Goal: Transaction & Acquisition: Purchase product/service

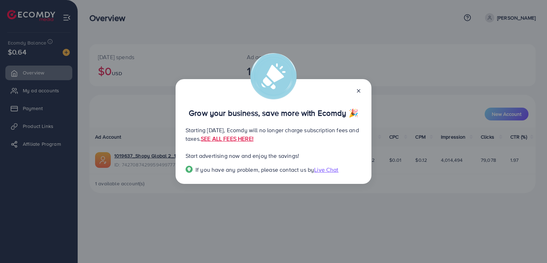
click at [331, 35] on div "Grow your business, save more with Ecomdy 🎉 Starting [DATE], Ecomdy will no lon…" at bounding box center [273, 131] width 547 height 263
click at [361, 95] on div "Grow your business, save more with Ecomdy 🎉" at bounding box center [274, 105] width 176 height 22
click at [359, 93] on icon at bounding box center [359, 91] width 6 height 6
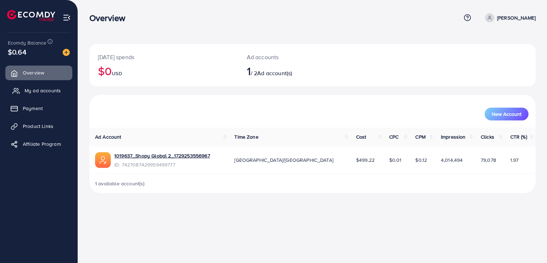
click at [40, 93] on span "My ad accounts" at bounding box center [43, 90] width 36 height 7
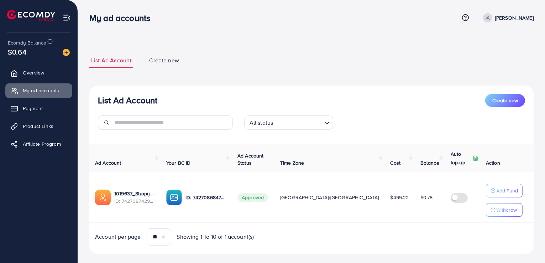
drag, startPoint x: 350, startPoint y: 42, endPoint x: 335, endPoint y: 29, distance: 20.0
click at [335, 29] on div "My ad accounts Help Center Contact Support Plans and Pricing Term and policy Ab…" at bounding box center [272, 137] width 545 height 274
click at [326, 29] on nav "My ad accounts Help Center Contact Support Plans and Pricing Term and policy Ab…" at bounding box center [311, 17] width 444 height 25
click at [38, 111] on span "Payment" at bounding box center [35, 108] width 20 height 7
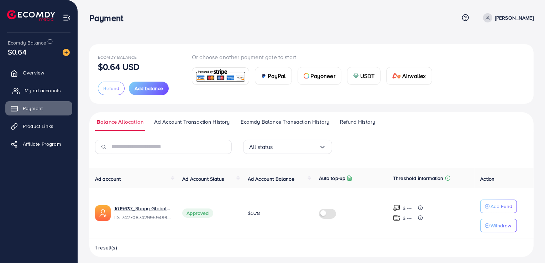
click at [41, 91] on span "My ad accounts" at bounding box center [43, 90] width 36 height 7
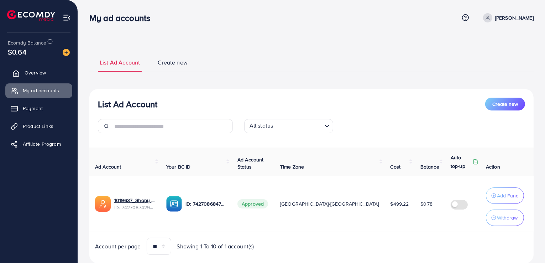
click at [37, 76] on span "Overview" at bounding box center [35, 72] width 21 height 7
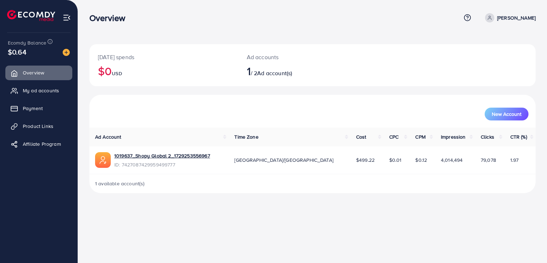
click at [483, 7] on nav "Overview Help Center Contact Support Plans and Pricing Term and policy About Us…" at bounding box center [312, 17] width 446 height 25
click at [58, 90] on span "My ad accounts" at bounding box center [43, 90] width 36 height 7
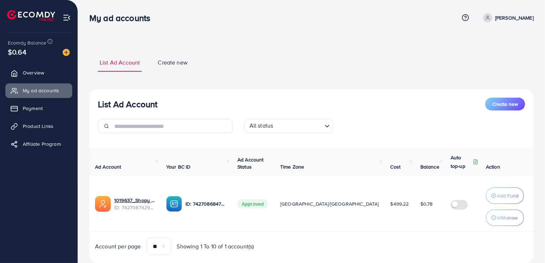
click at [76, 139] on li "Affiliate Program" at bounding box center [39, 144] width 78 height 14
click at [53, 110] on link "Payment" at bounding box center [38, 108] width 67 height 14
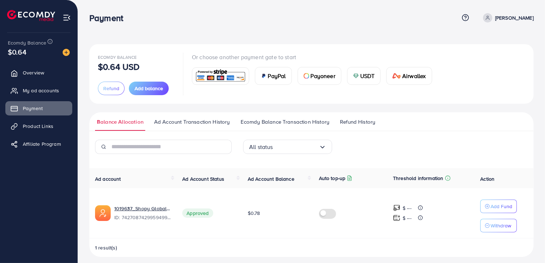
click at [322, 68] on div "Payoneer" at bounding box center [319, 75] width 43 height 17
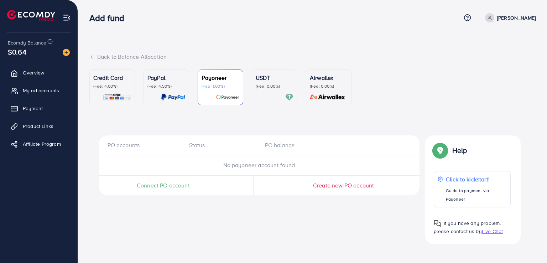
click at [278, 80] on p "USDT" at bounding box center [275, 77] width 38 height 9
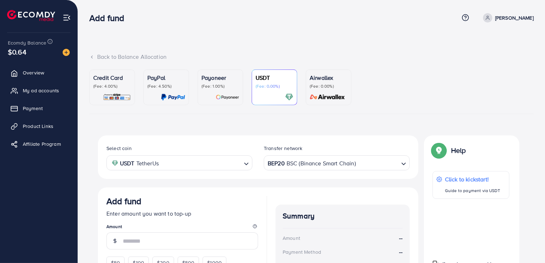
click at [403, 163] on icon "Search for option" at bounding box center [403, 163] width 7 height 7
click at [325, 245] on div "Select coin USDT TetherUs Loading... Transfer network TRC20 TRX (Tron) Loading.…" at bounding box center [258, 247] width 321 height 225
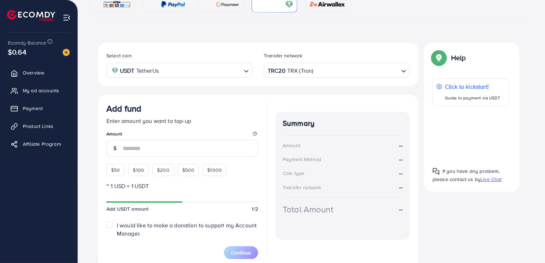
scroll to position [100, 0]
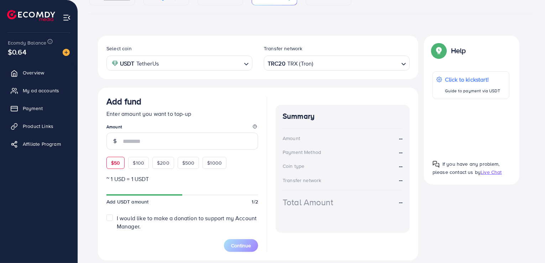
click at [119, 163] on span "$50" at bounding box center [115, 162] width 9 height 7
type input "**"
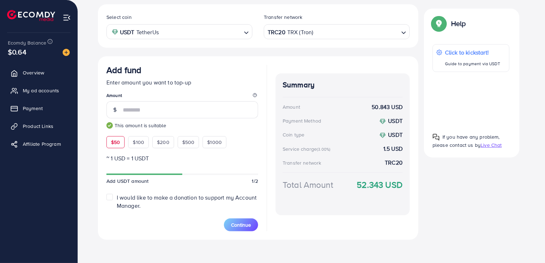
scroll to position [133, 0]
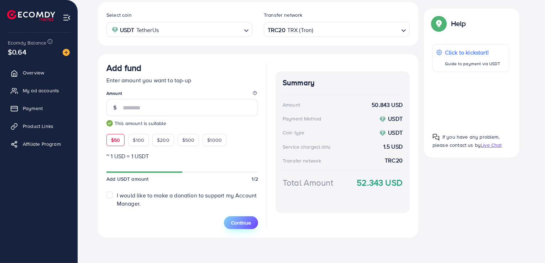
click at [232, 223] on span "Continue" at bounding box center [241, 222] width 20 height 7
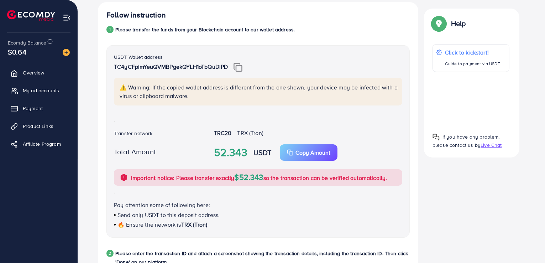
click at [241, 68] on img at bounding box center [238, 67] width 9 height 9
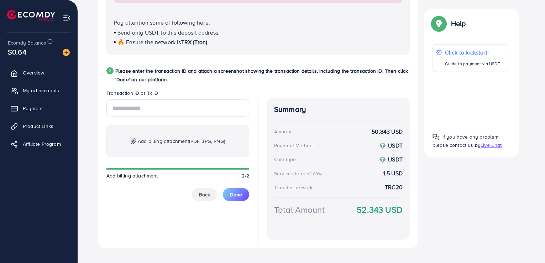
scroll to position [316, 0]
click at [170, 108] on input "text" at bounding box center [177, 107] width 143 height 17
paste input "**********"
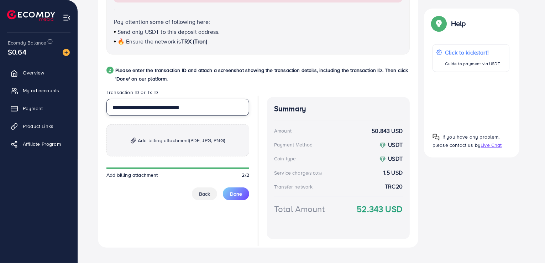
type input "**********"
click at [147, 150] on p "Add billing attachment (PDF, JPG, PNG)" at bounding box center [177, 140] width 143 height 32
click at [223, 150] on p "Add billing attachment (PDF, JPG, PNG)" at bounding box center [177, 140] width 143 height 32
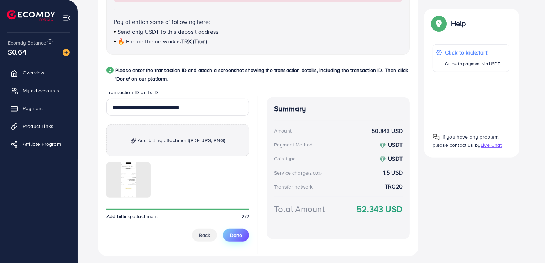
click at [241, 232] on span "Done" at bounding box center [236, 235] width 12 height 7
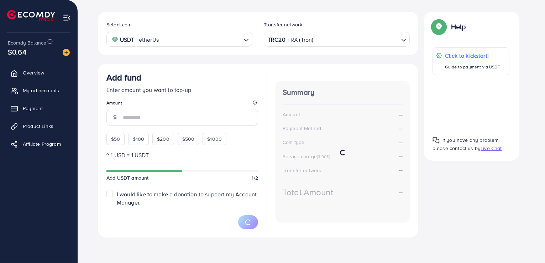
scroll to position [123, 0]
